Goal: Transaction & Acquisition: Purchase product/service

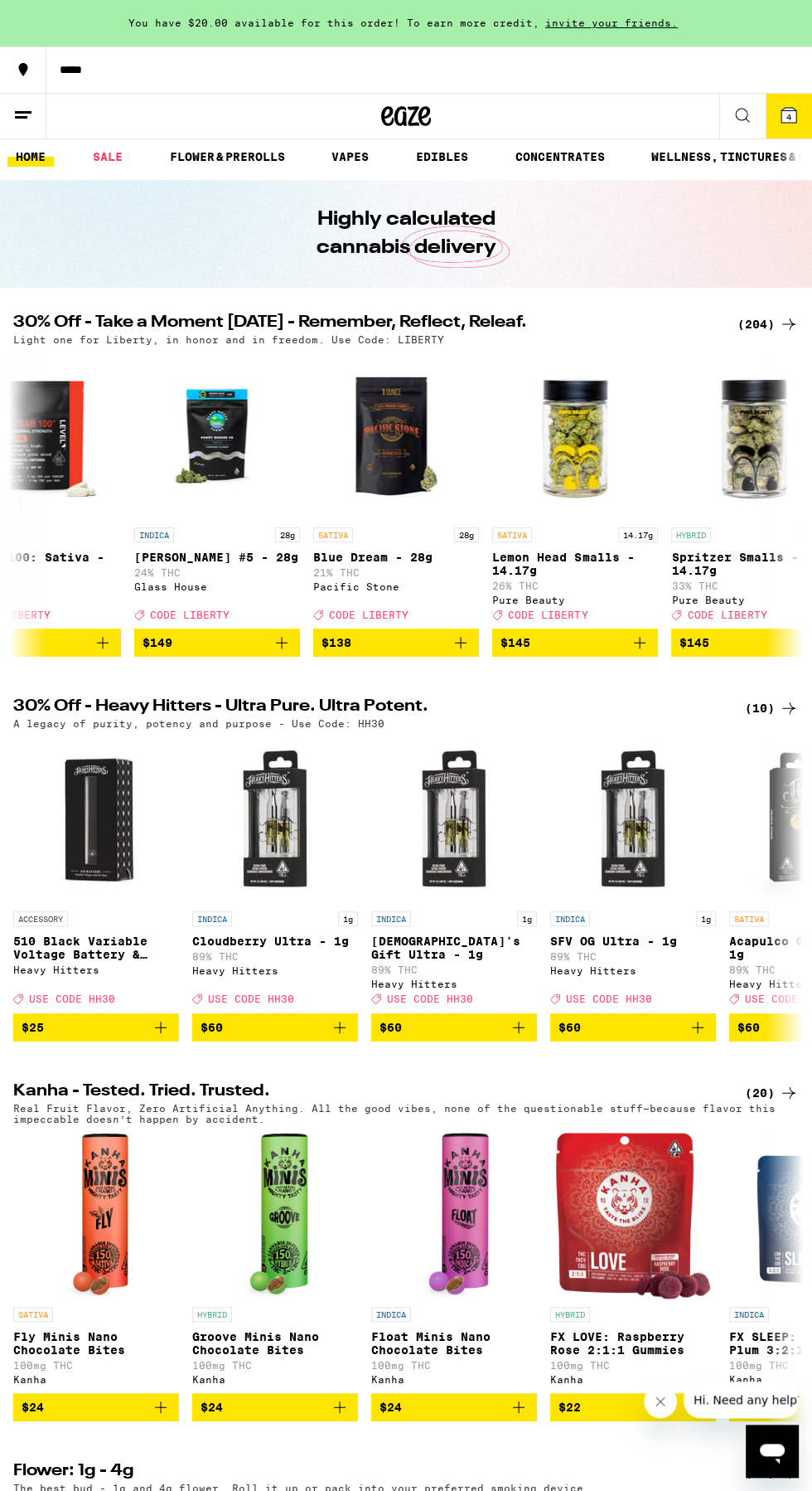
scroll to position [0, 35739]
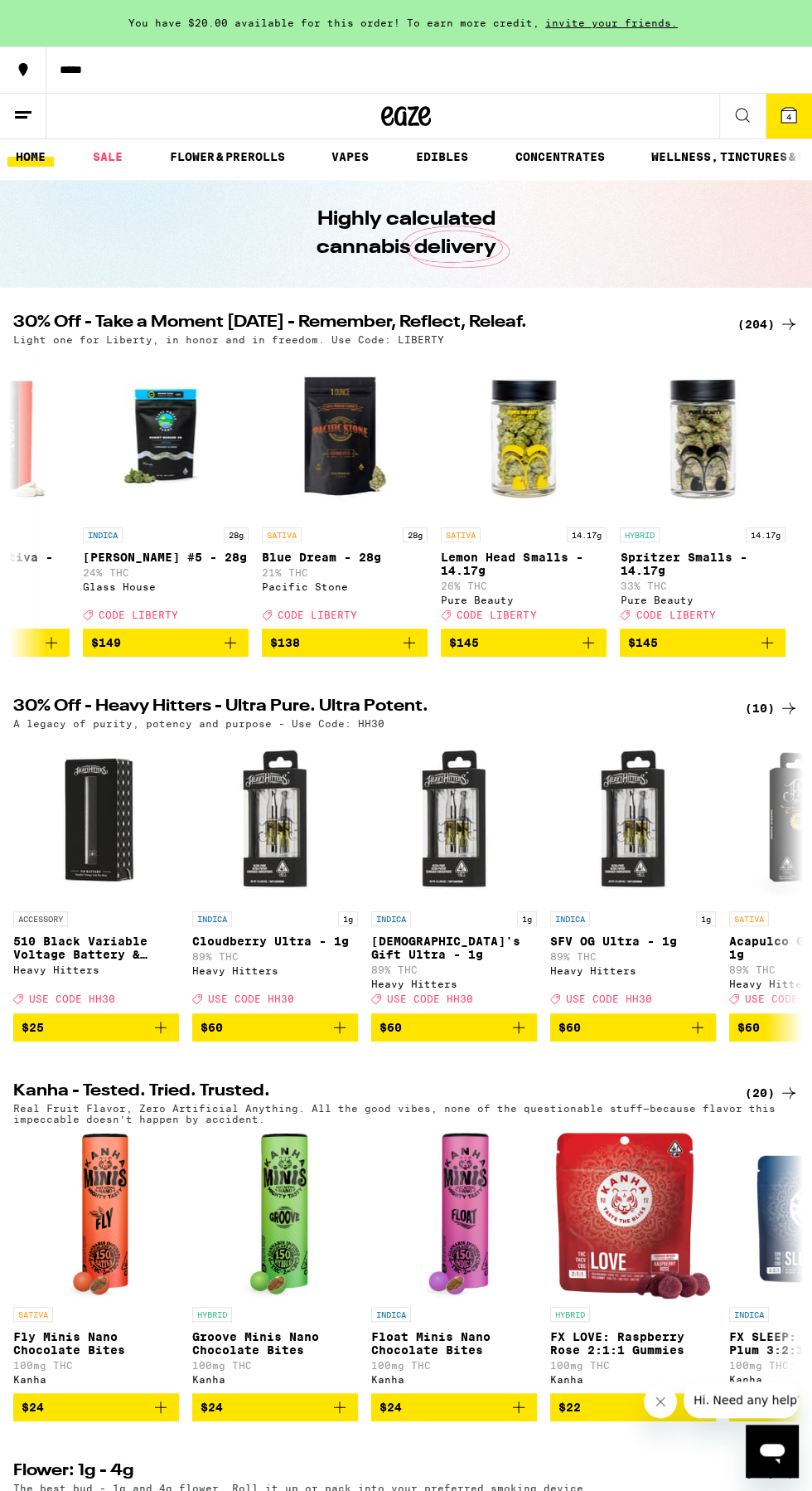
click at [198, 28] on span "You have $20.00 available for this order! To earn more credit," at bounding box center [334, 22] width 411 height 11
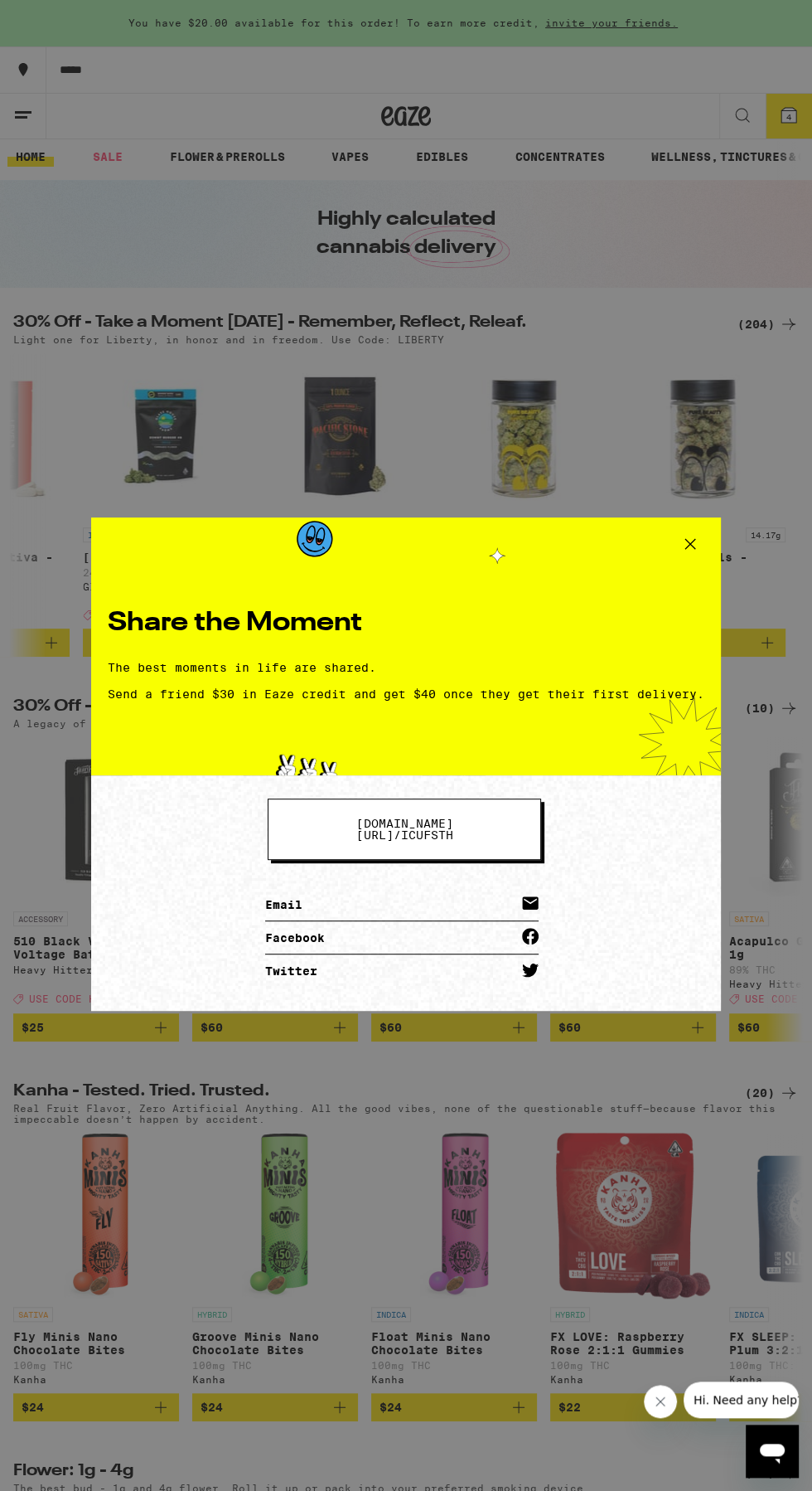
click at [683, 547] on icon at bounding box center [691, 544] width 25 height 25
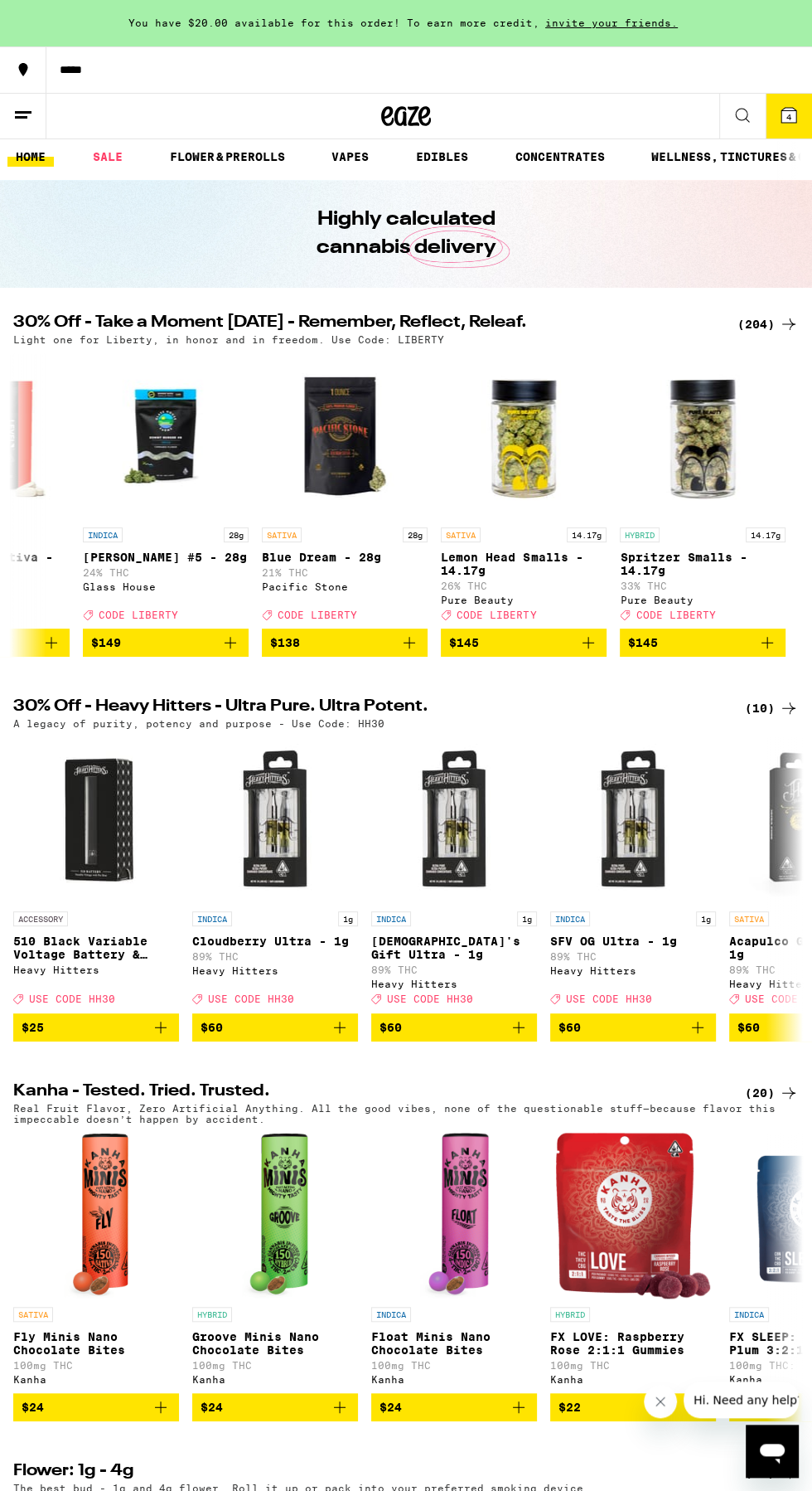
click at [771, 122] on button "4" at bounding box center [789, 116] width 46 height 45
